Goal: Task Accomplishment & Management: Complete application form

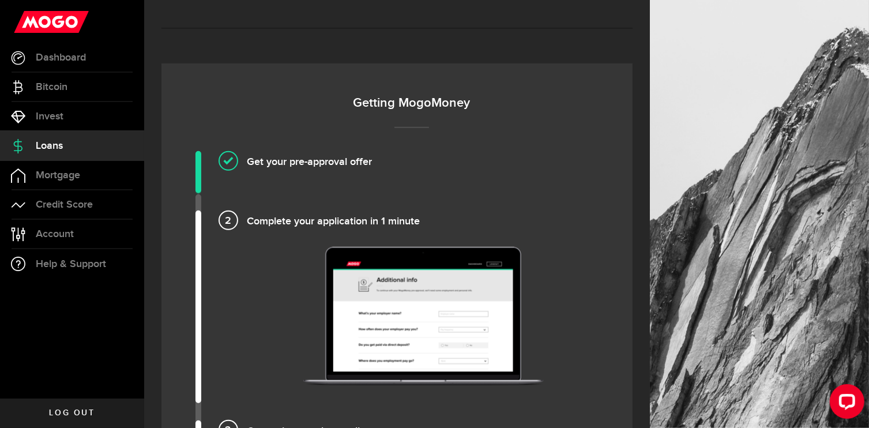
scroll to position [692, 0]
click at [389, 278] on img at bounding box center [423, 315] width 240 height 138
click at [247, 215] on h4 "Complete your application in 1 minute" at bounding box center [423, 219] width 352 height 19
click at [247, 153] on h4 "Get your pre-approval offer" at bounding box center [423, 159] width 352 height 19
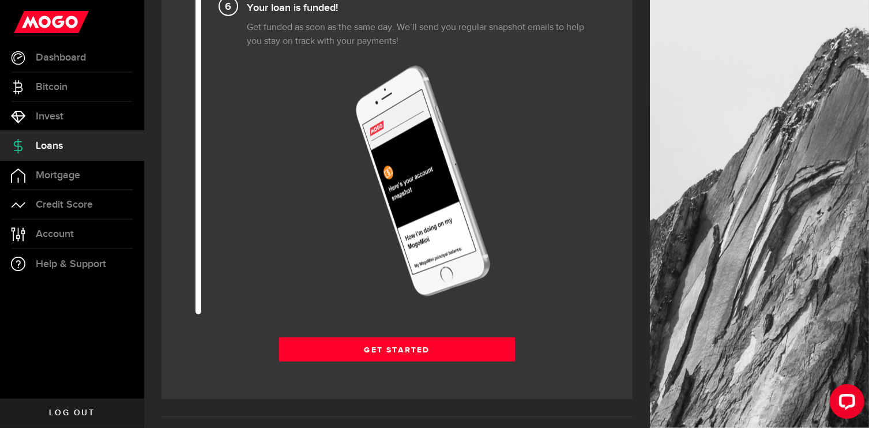
scroll to position [1499, 0]
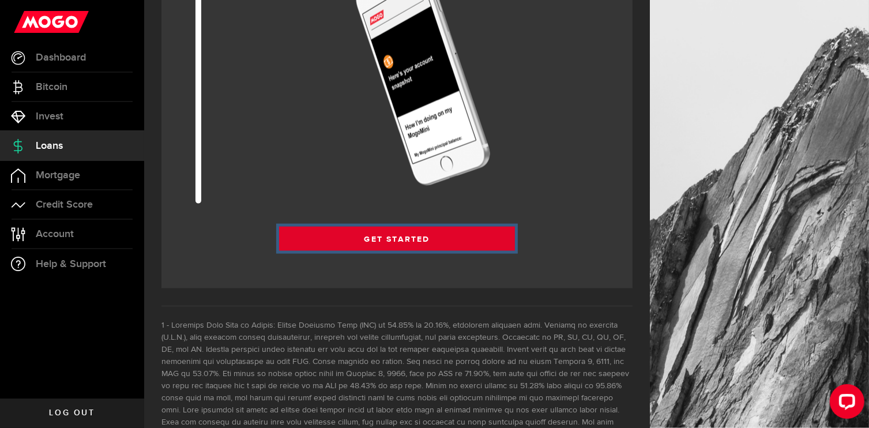
click at [354, 230] on link "Get Started" at bounding box center [397, 239] width 236 height 24
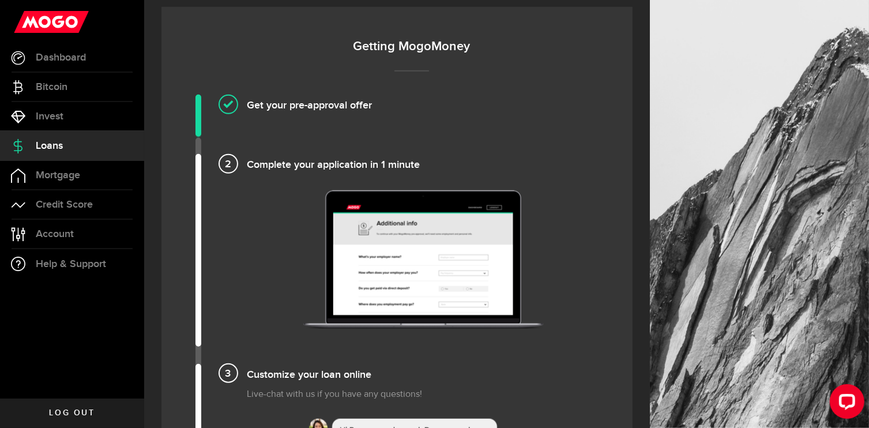
scroll to position [749, 0]
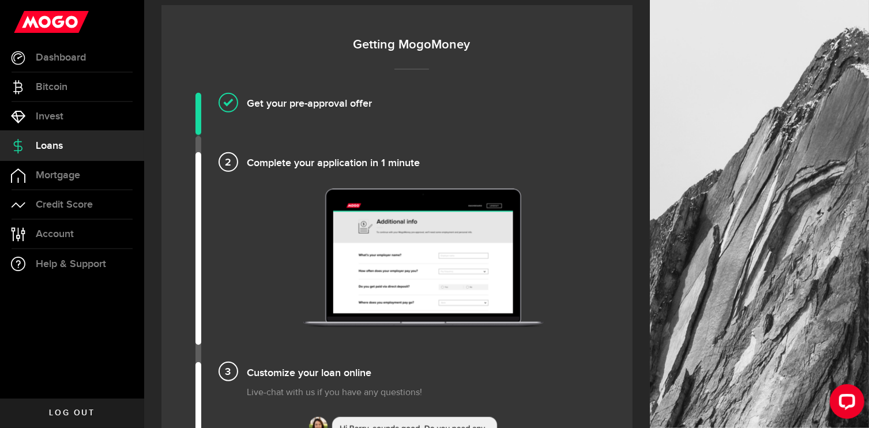
click at [360, 160] on h4 "Complete your application in 1 minute" at bounding box center [423, 161] width 352 height 19
click at [326, 100] on h4 "Get your pre-approval offer" at bounding box center [423, 102] width 352 height 19
click at [247, 101] on h4 "Get your pre-approval offer" at bounding box center [423, 102] width 352 height 19
click at [458, 262] on img at bounding box center [423, 257] width 240 height 138
click at [458, 261] on img at bounding box center [423, 257] width 240 height 138
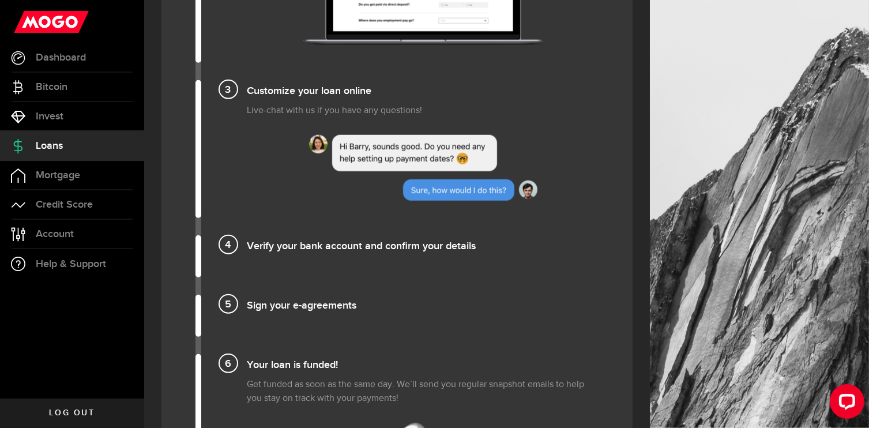
scroll to position [1038, 0]
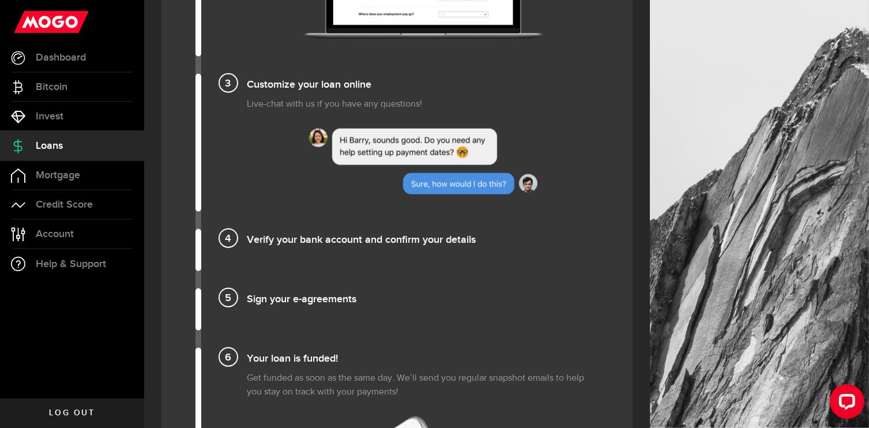
click at [453, 167] on img at bounding box center [423, 162] width 228 height 66
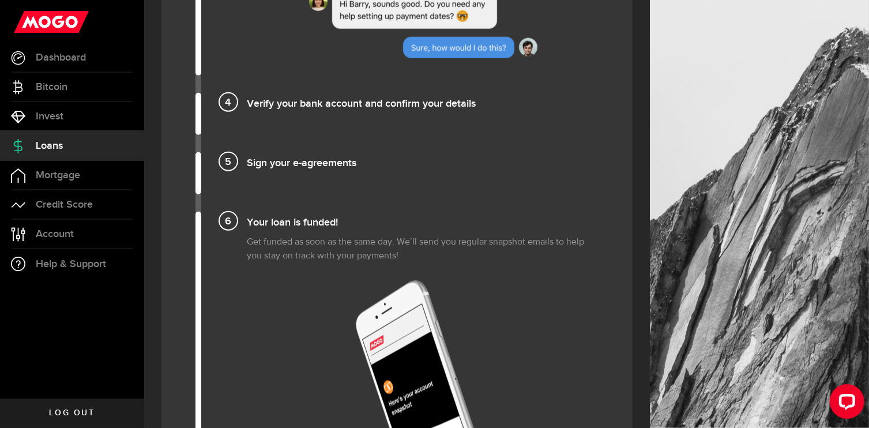
scroll to position [1210, 0]
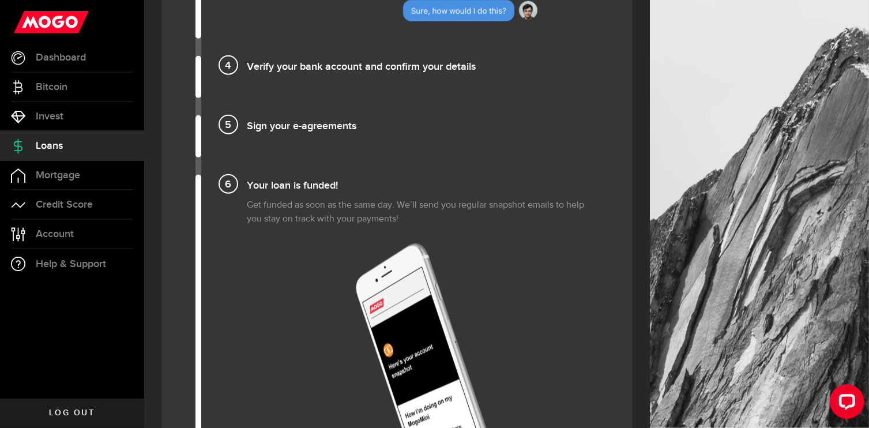
click at [316, 65] on h4 "Verify your bank account and confirm your details" at bounding box center [423, 65] width 352 height 19
drag, startPoint x: 316, startPoint y: 65, endPoint x: 378, endPoint y: 152, distance: 107.1
click at [317, 65] on h4 "Verify your bank account and confirm your details" at bounding box center [423, 65] width 352 height 19
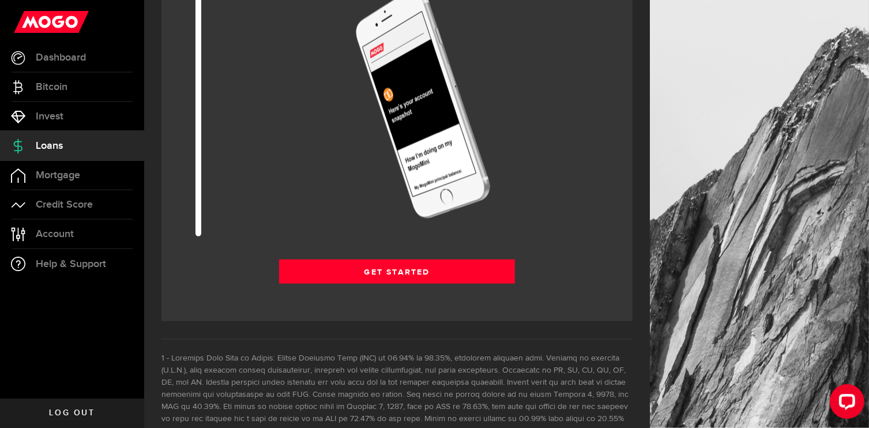
scroll to position [1499, 0]
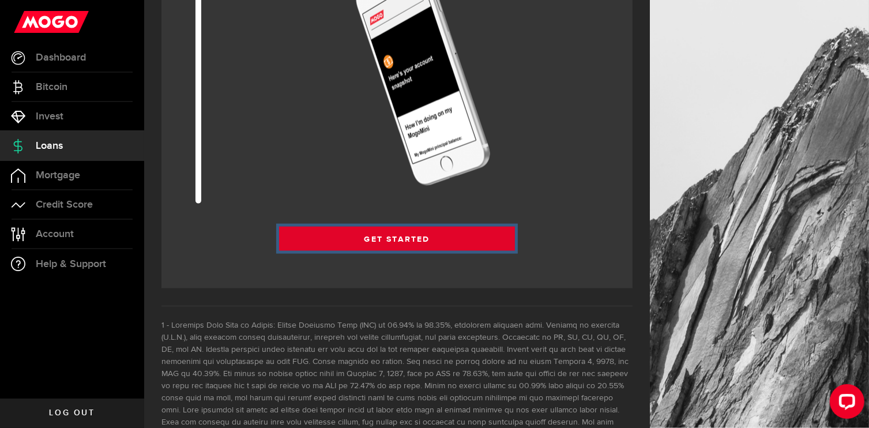
click at [435, 238] on link "Get Started" at bounding box center [397, 239] width 236 height 24
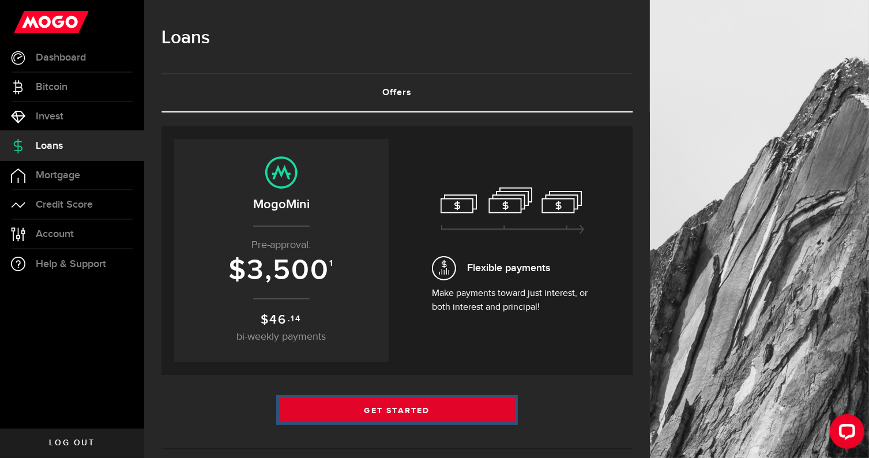
click at [398, 413] on link "Get Started" at bounding box center [397, 410] width 236 height 24
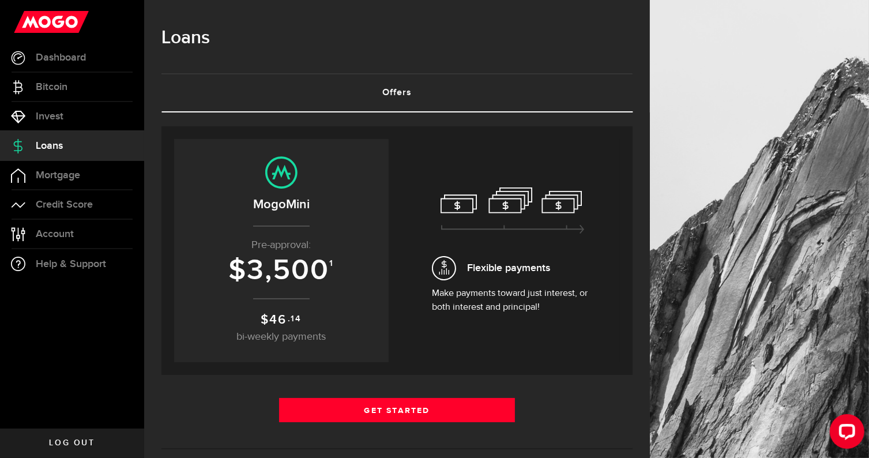
click at [280, 188] on center "MogoMini Pre-approval: $ 3,500 1 $ 46 .14 bi-weekly payments" at bounding box center [281, 250] width 191 height 188
click at [404, 90] on link "Offers (requires attention)" at bounding box center [396, 92] width 471 height 37
click at [404, 91] on link "Offers (requires attention)" at bounding box center [396, 92] width 471 height 37
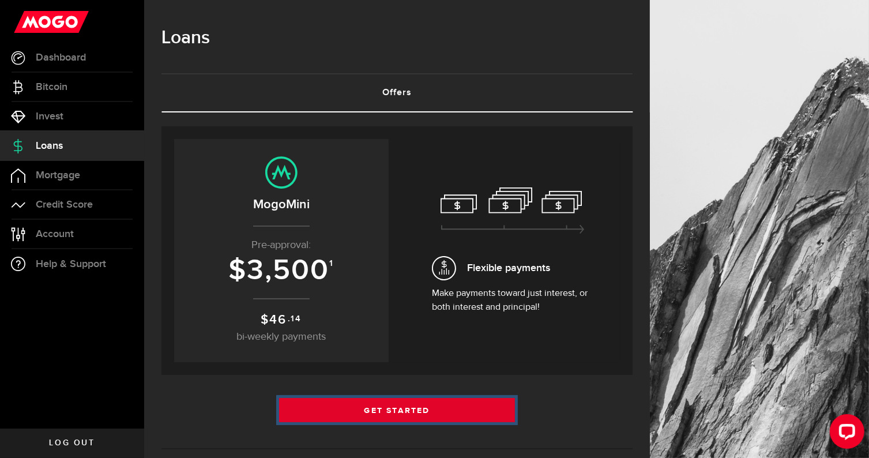
click at [401, 405] on link "Get Started" at bounding box center [397, 410] width 236 height 24
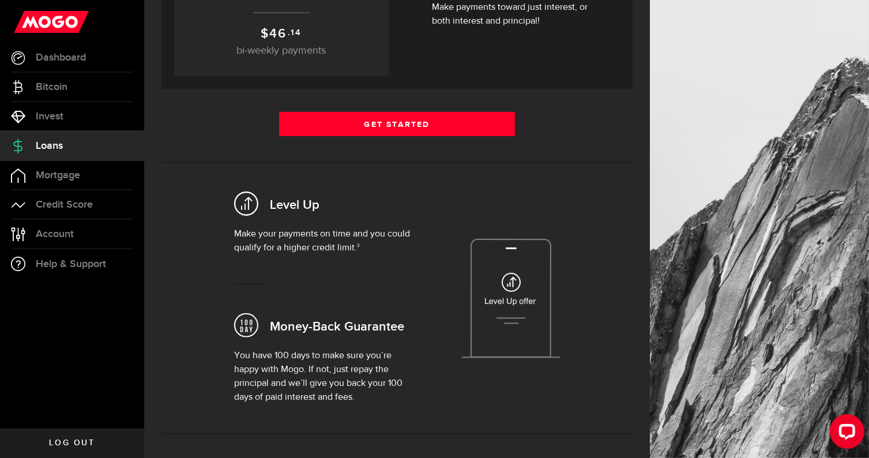
scroll to position [288, 0]
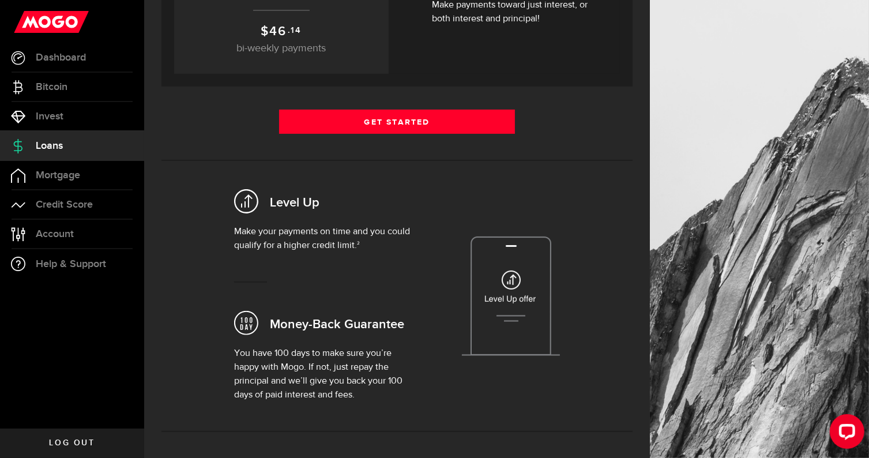
click at [522, 304] on img at bounding box center [511, 295] width 98 height 119
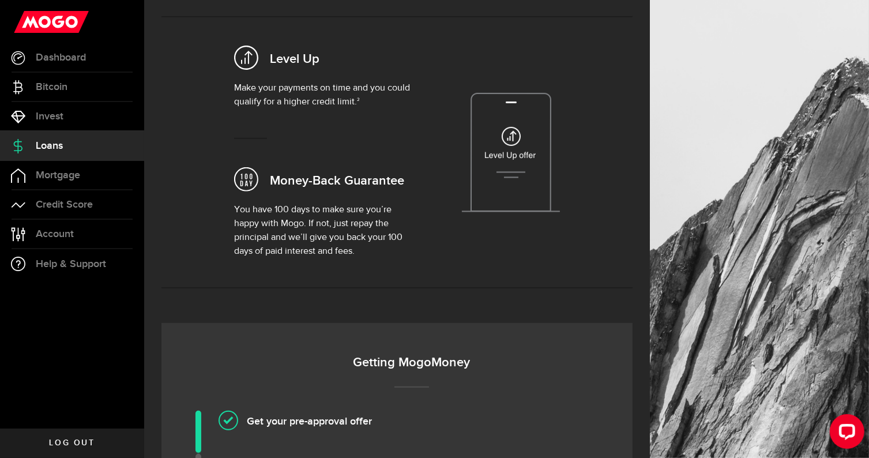
scroll to position [461, 0]
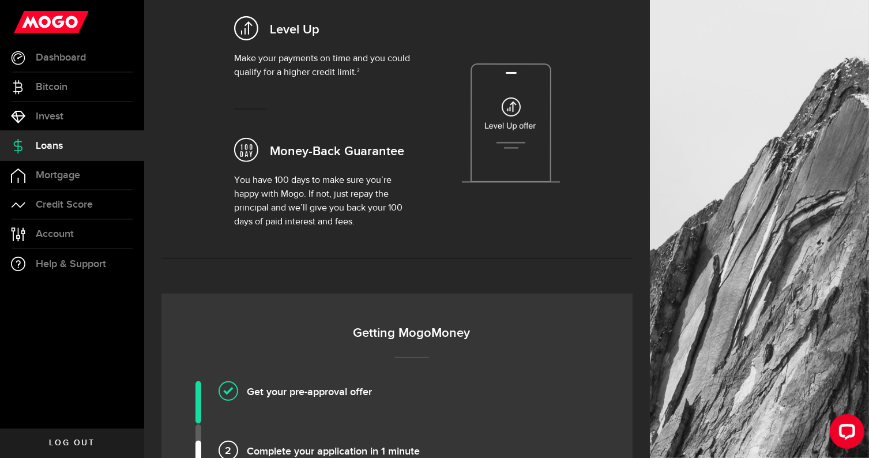
click at [303, 206] on p "You have 100 days to make sure you’re happy with Mogo. If not, just repay the p…" at bounding box center [326, 200] width 184 height 55
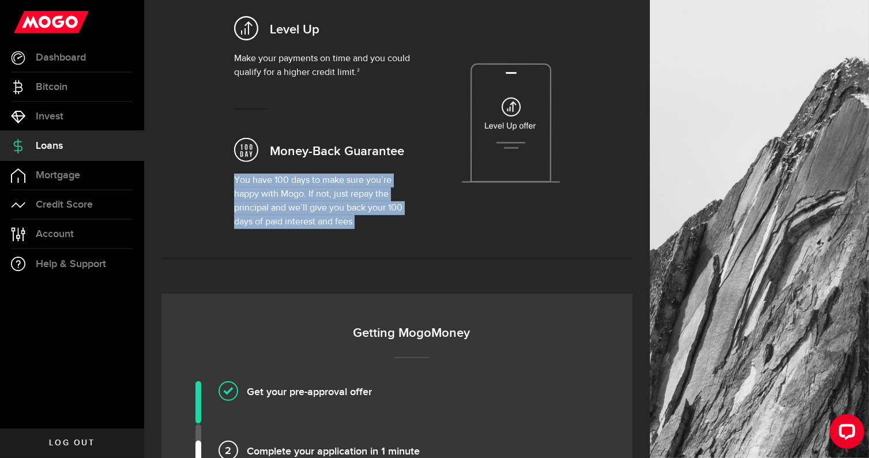
click at [303, 206] on p "You have 100 days to make sure you’re happy with Mogo. If not, just repay the p…" at bounding box center [326, 200] width 184 height 55
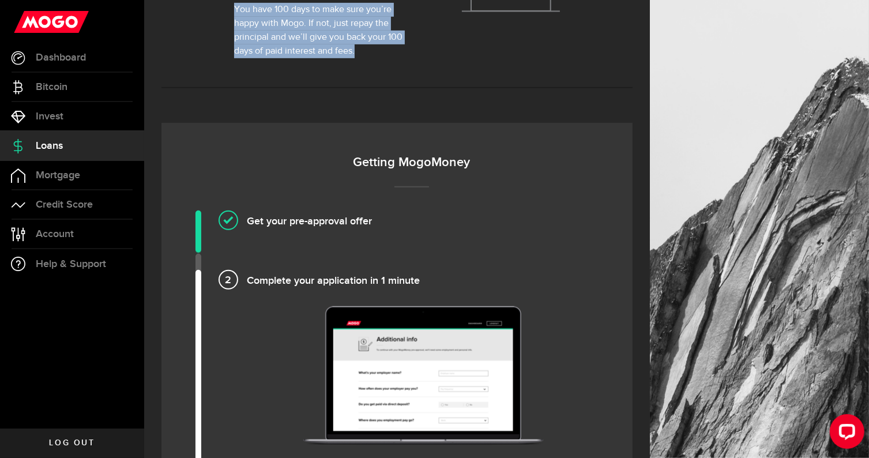
scroll to position [634, 0]
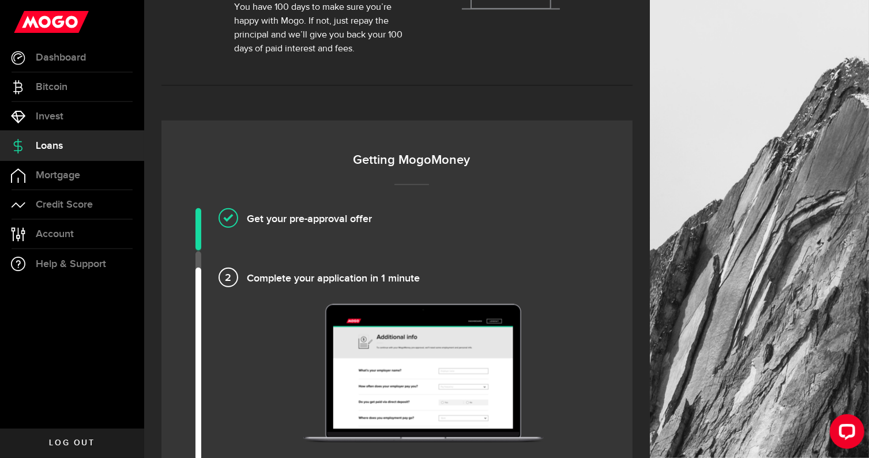
click at [274, 215] on h4 "Get your pre-approval offer" at bounding box center [423, 217] width 352 height 19
click at [247, 273] on h4 "Complete your application in 1 minute" at bounding box center [423, 276] width 352 height 19
click at [247, 277] on h4 "Complete your application in 1 minute" at bounding box center [423, 276] width 352 height 19
click at [247, 275] on h4 "Complete your application in 1 minute" at bounding box center [423, 276] width 352 height 19
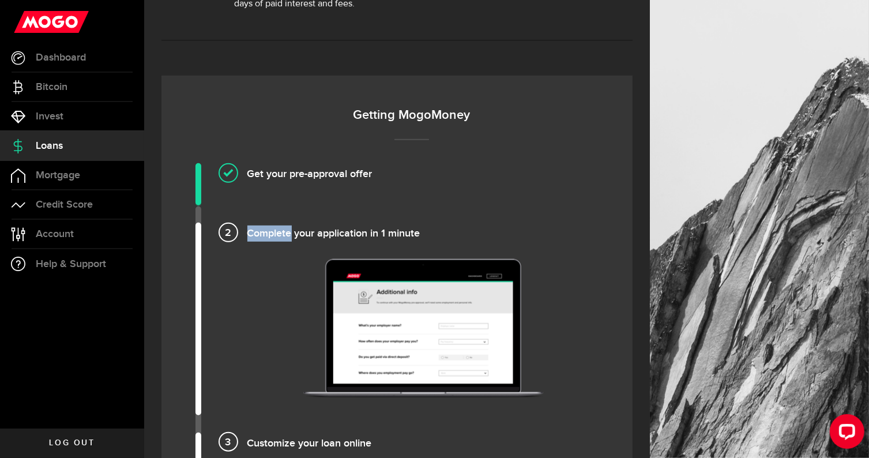
scroll to position [749, 0]
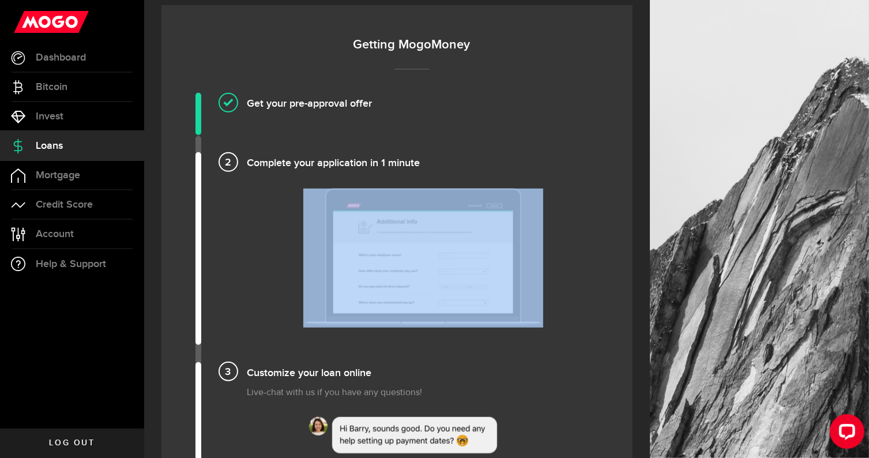
drag, startPoint x: 221, startPoint y: 178, endPoint x: 498, endPoint y: 238, distance: 283.7
click at [498, 239] on li "Complete your application in 1 minute" at bounding box center [411, 248] width 432 height 192
click at [442, 252] on img at bounding box center [423, 257] width 240 height 138
click at [437, 256] on img at bounding box center [423, 257] width 240 height 138
drag, startPoint x: 437, startPoint y: 256, endPoint x: 450, endPoint y: 254, distance: 12.9
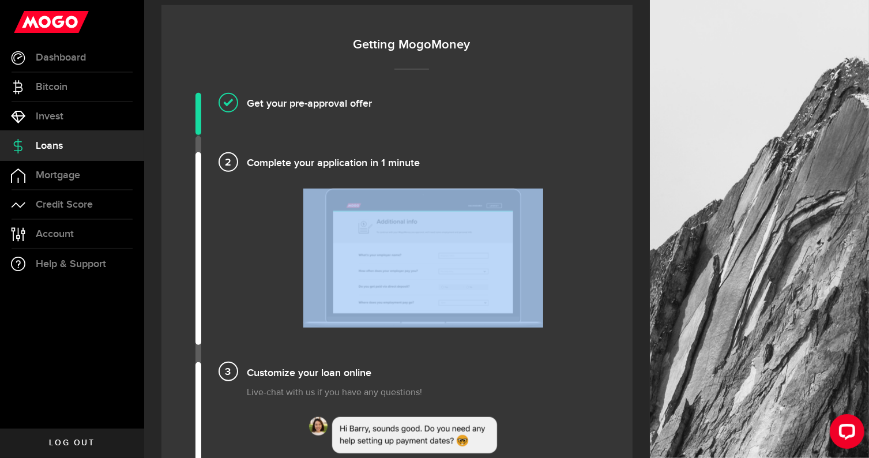
click at [438, 256] on img at bounding box center [423, 257] width 240 height 138
click at [447, 253] on img at bounding box center [423, 257] width 240 height 138
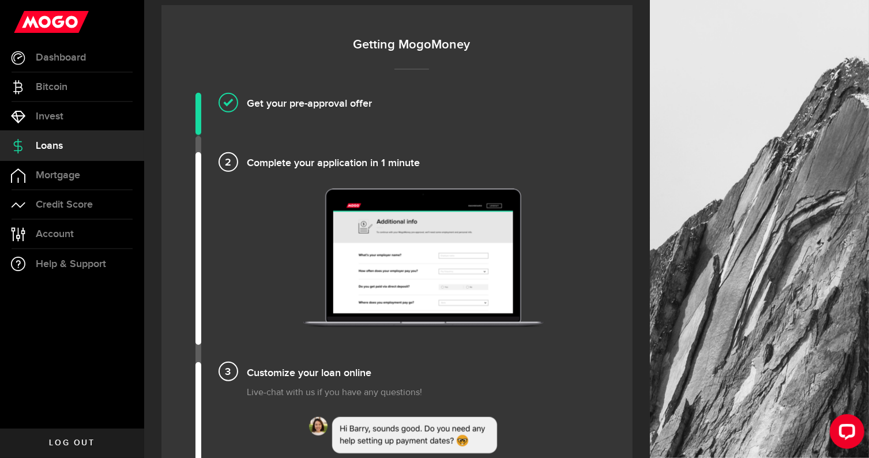
drag, startPoint x: 447, startPoint y: 151, endPoint x: 331, endPoint y: 115, distance: 121.2
click at [447, 152] on h4 "Complete your application in 1 minute" at bounding box center [423, 161] width 352 height 19
click at [441, 258] on img at bounding box center [423, 257] width 240 height 138
click at [440, 256] on img at bounding box center [423, 257] width 240 height 138
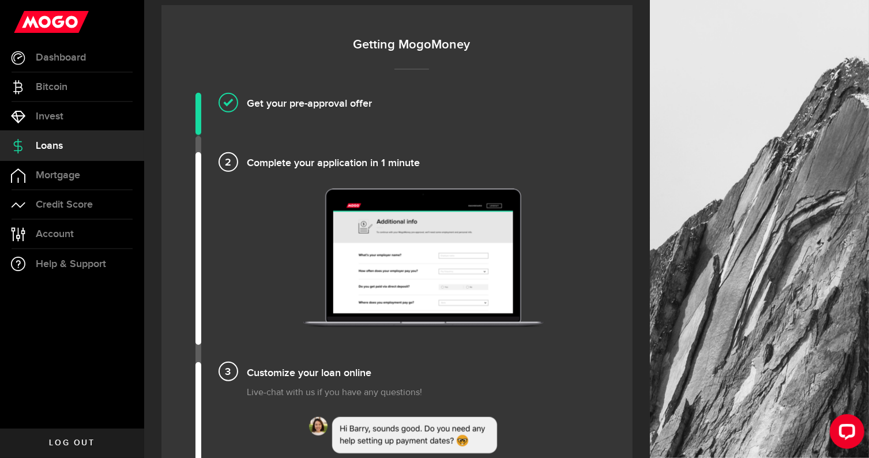
click at [440, 256] on img at bounding box center [423, 257] width 240 height 138
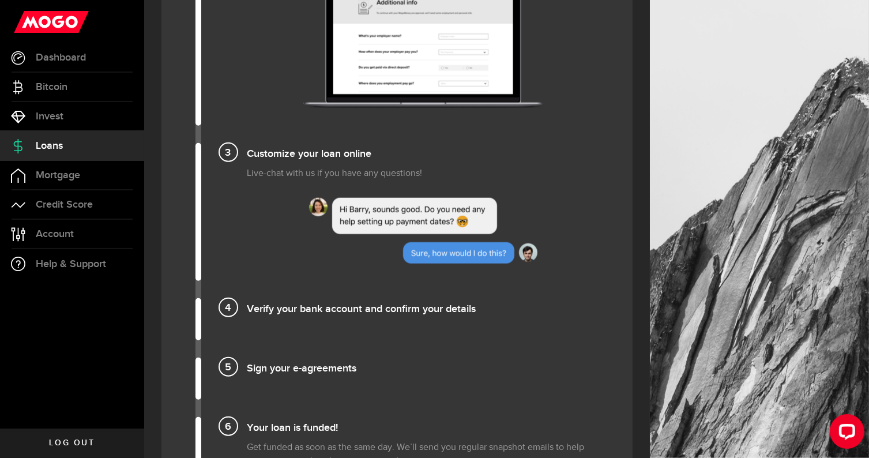
scroll to position [980, 0]
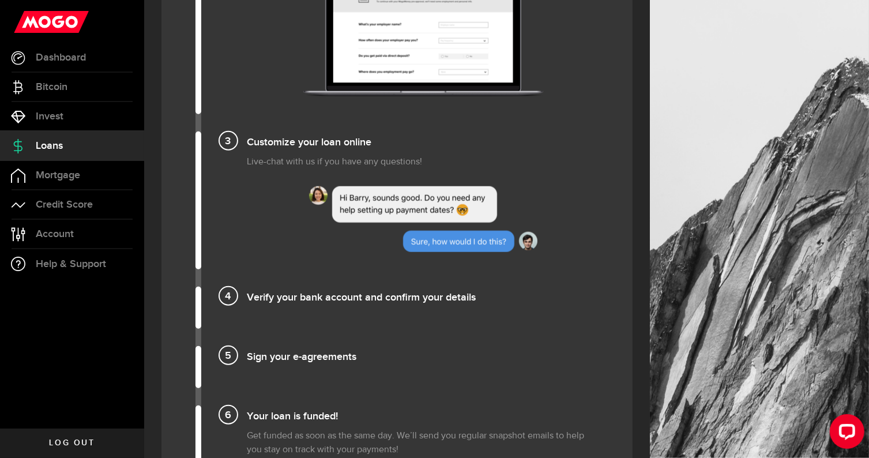
click at [387, 293] on h4 "Verify your bank account and confirm your details" at bounding box center [423, 295] width 352 height 19
click at [385, 293] on h4 "Verify your bank account and confirm your details" at bounding box center [423, 295] width 352 height 19
click at [384, 292] on h4 "Verify your bank account and confirm your details" at bounding box center [423, 295] width 352 height 19
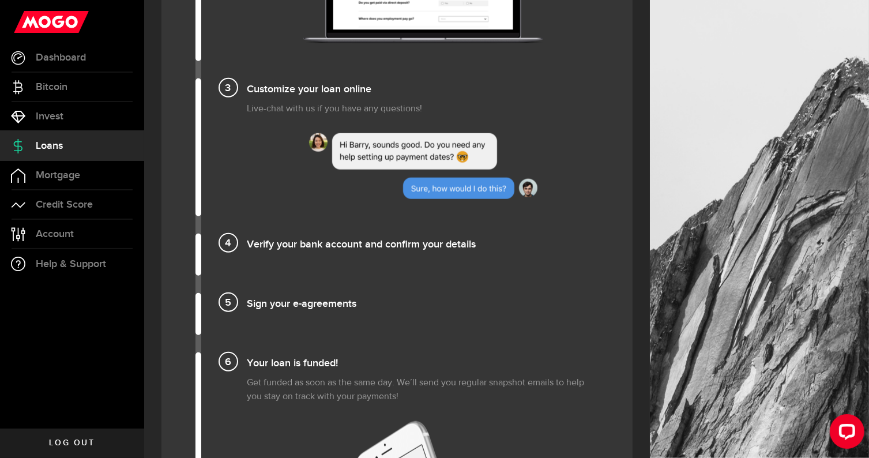
scroll to position [1153, 0]
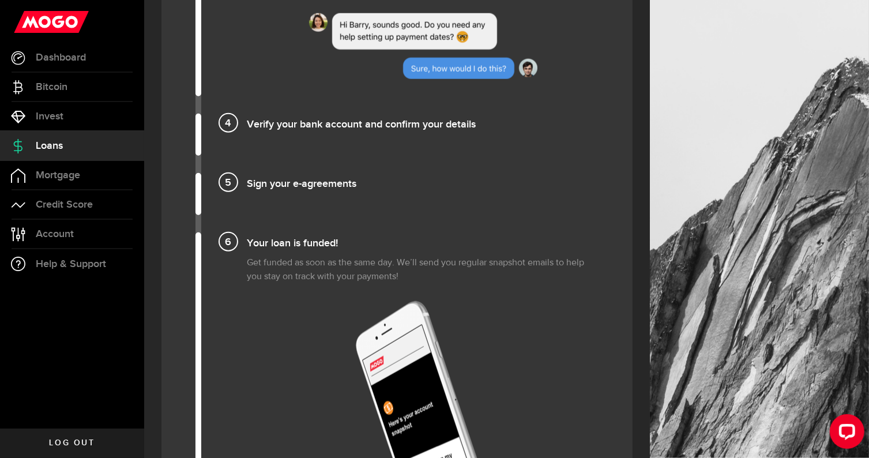
click at [407, 346] on img at bounding box center [423, 416] width 135 height 231
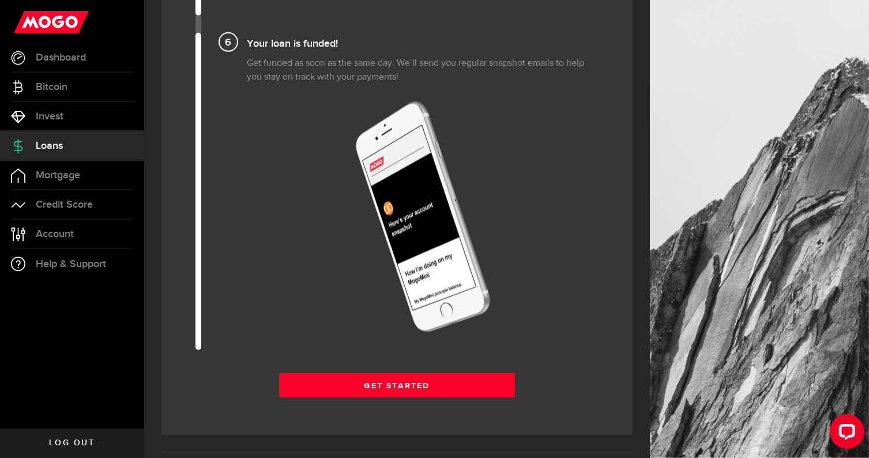
scroll to position [1383, 0]
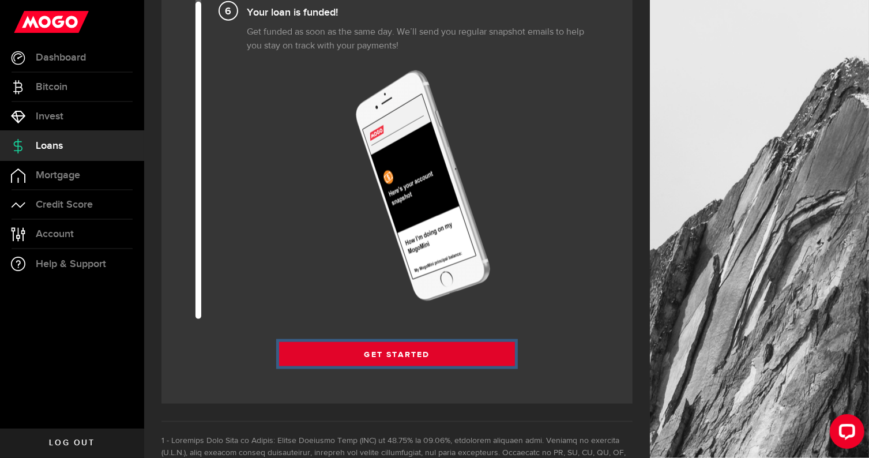
click at [405, 348] on link "Get Started" at bounding box center [397, 354] width 236 height 24
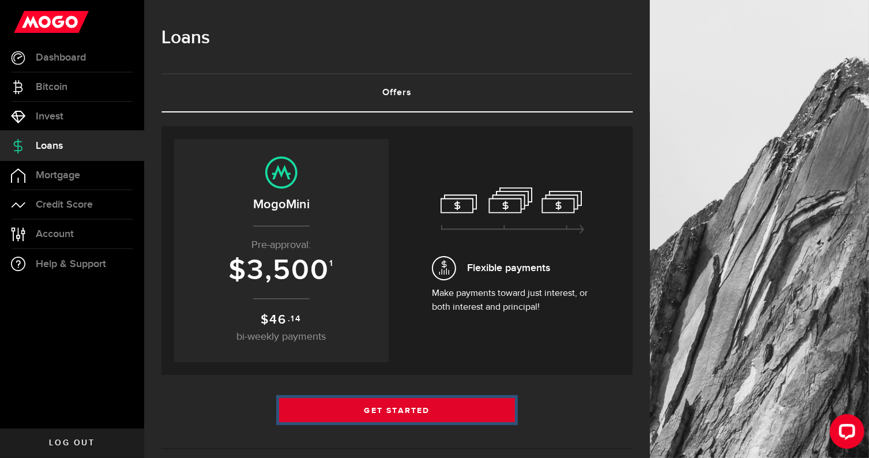
click at [415, 409] on link "Get Started" at bounding box center [397, 410] width 236 height 24
